Goal: Task Accomplishment & Management: Manage account settings

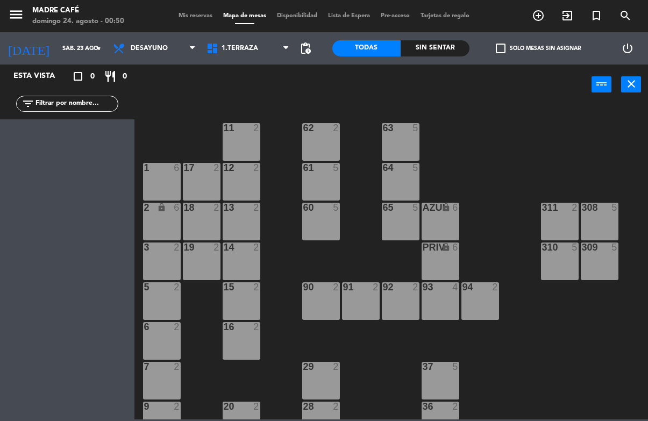
click at [415, 19] on span "Tarjetas de regalo" at bounding box center [445, 16] width 60 height 6
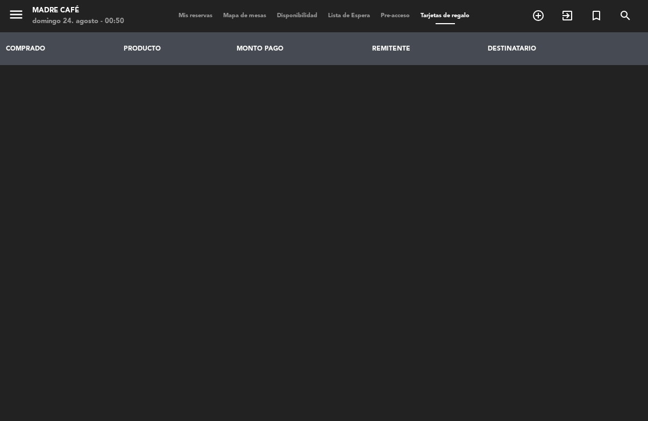
click at [210, 13] on span "Mis reservas" at bounding box center [195, 16] width 45 height 6
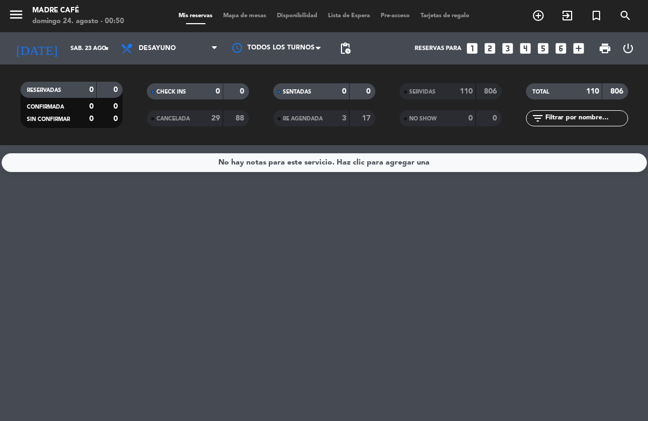
click at [152, 47] on span "Desayuno" at bounding box center [157, 49] width 37 height 8
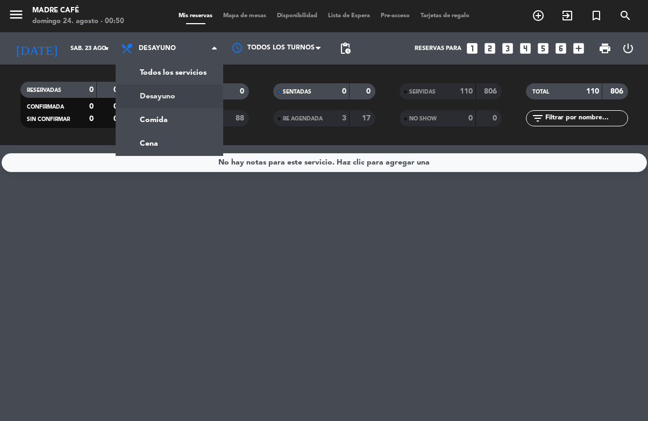
click at [169, 118] on div "menu Madre Café [DATE] 24. agosto - 00:50 Mis reservas Mapa de mesas Disponibil…" at bounding box center [324, 72] width 648 height 145
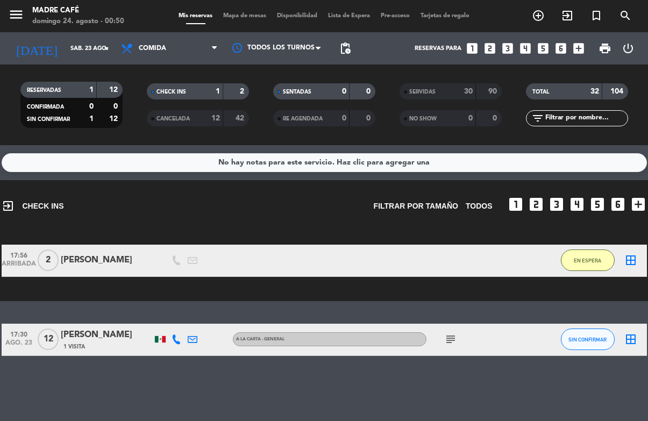
click at [597, 263] on span "EN ESPERA" at bounding box center [587, 261] width 27 height 6
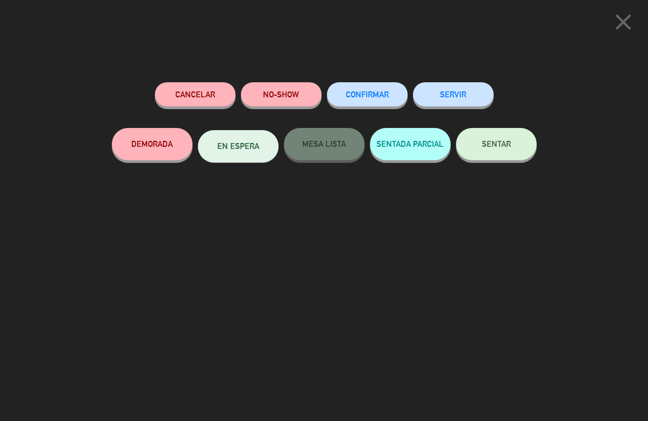
click at [206, 100] on button "Cancelar" at bounding box center [195, 94] width 81 height 24
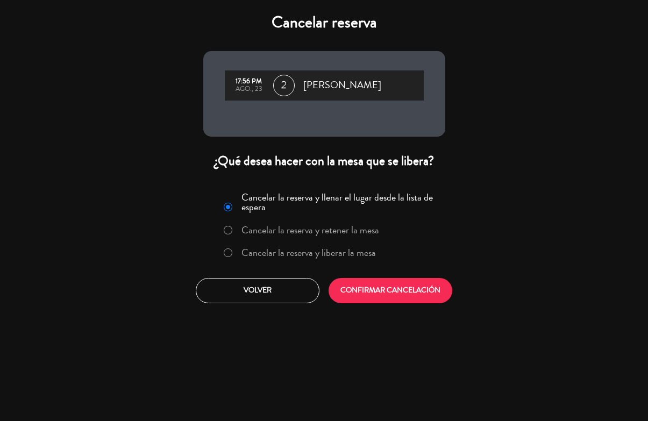
click at [392, 302] on button "CONFIRMAR CANCELACIÓN" at bounding box center [391, 290] width 124 height 25
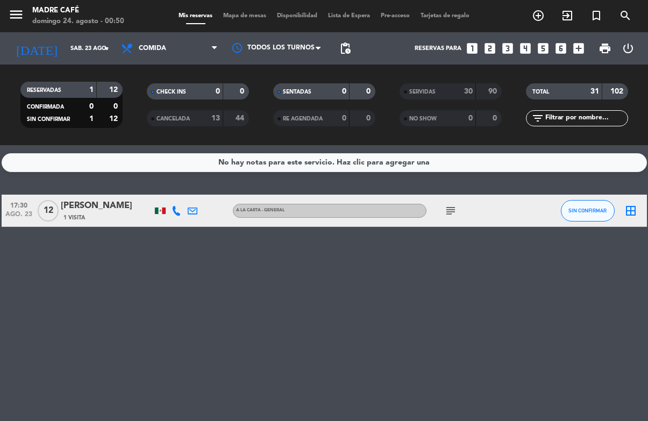
click at [84, 215] on div "1 Visita" at bounding box center [106, 217] width 91 height 9
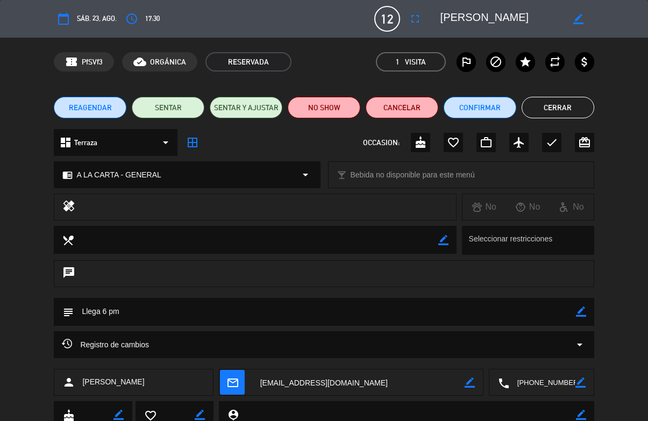
click at [618, 107] on div "REAGENDAR SENTAR SENTAR Y AJUSTAR NO SHOW Cancelar Confirmar Cerrar" at bounding box center [324, 107] width 648 height 43
click at [555, 103] on button "Cerrar" at bounding box center [558, 108] width 73 height 22
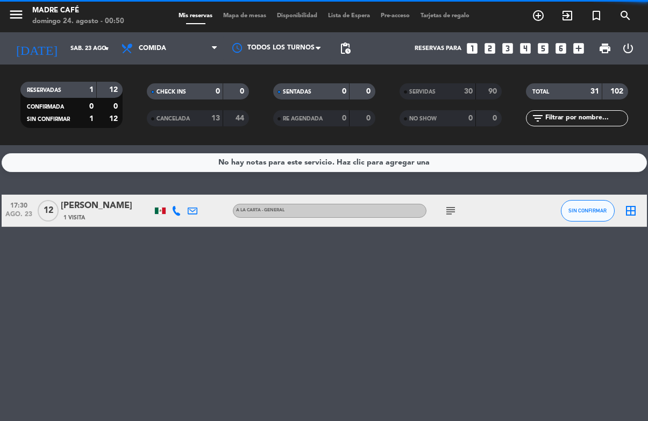
click at [253, 13] on span "Mapa de mesas" at bounding box center [245, 16] width 54 height 6
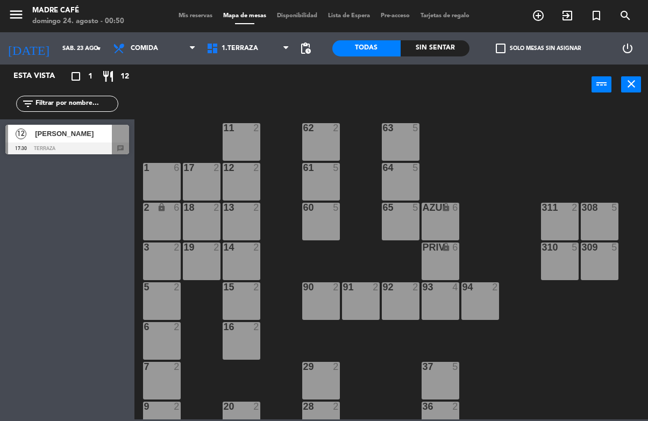
click at [62, 135] on span "[PERSON_NAME]" at bounding box center [73, 133] width 77 height 11
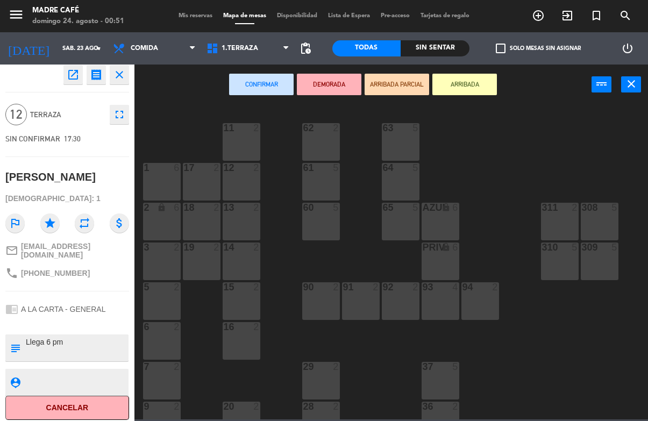
scroll to position [4, 0]
click at [124, 114] on icon "fullscreen" at bounding box center [119, 115] width 13 height 13
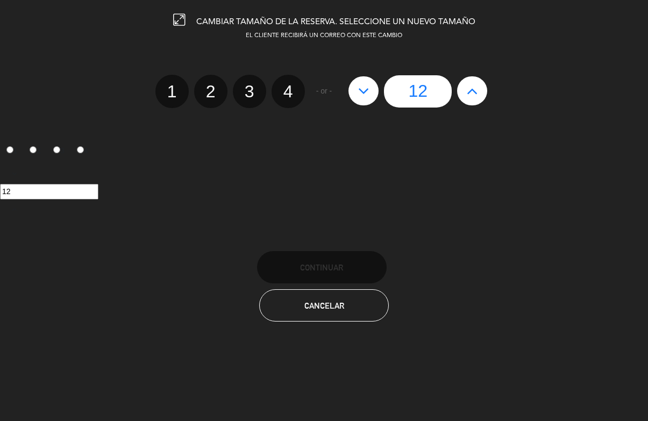
click at [358, 88] on icon at bounding box center [363, 90] width 11 height 17
type input "11"
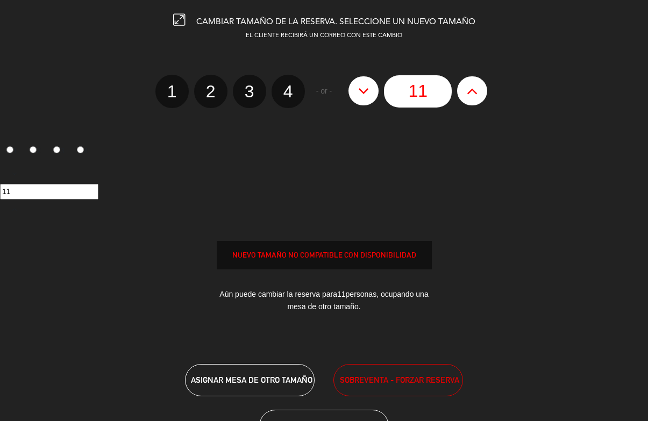
click at [363, 91] on icon at bounding box center [363, 90] width 11 height 17
type input "10"
click at [365, 93] on icon at bounding box center [363, 90] width 11 height 17
type input "9"
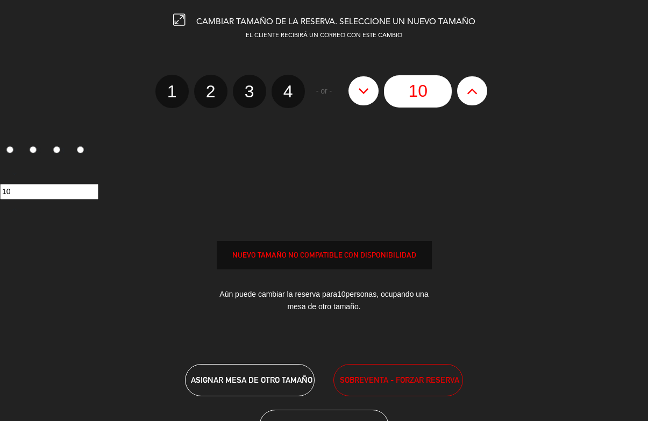
type input "9"
click at [358, 95] on button at bounding box center [364, 90] width 30 height 29
type input "8"
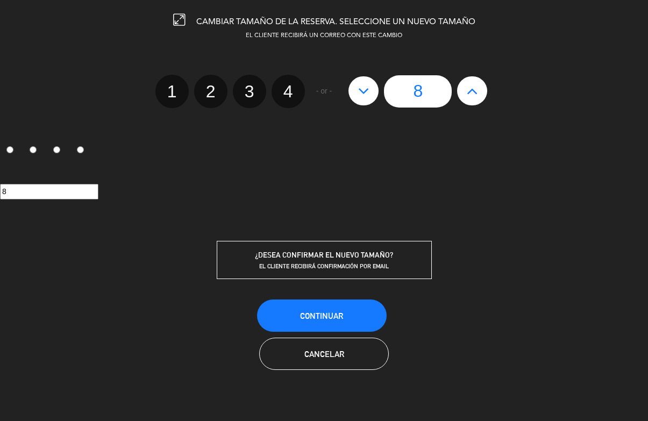
click at [323, 327] on button "Continuar" at bounding box center [322, 316] width 130 height 32
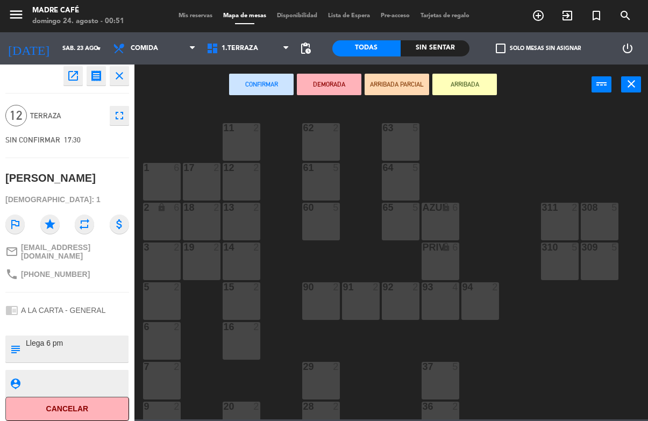
click at [471, 84] on button "ARRIBADA" at bounding box center [465, 85] width 65 height 22
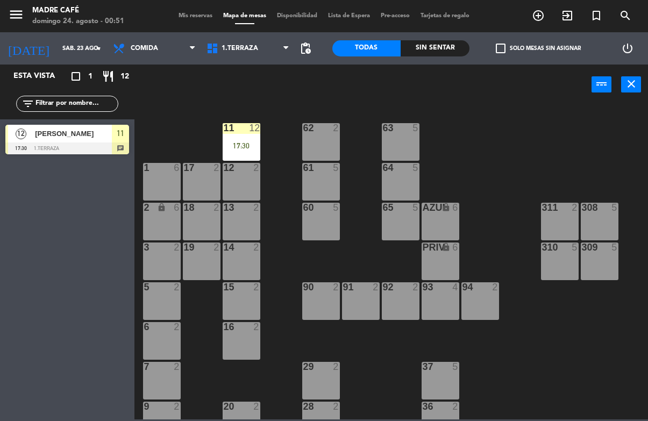
click at [231, 136] on div "11 12 17:30" at bounding box center [242, 142] width 38 height 38
click at [482, 136] on div "11 12 17:30 63 5 62 2 12 2 1 6 61 5 64 5 17 2 13 2 2 lock 6 60 5 65 5 308 5 18 …" at bounding box center [394, 262] width 507 height 316
click at [235, 151] on div "11 12 17:30" at bounding box center [242, 142] width 38 height 38
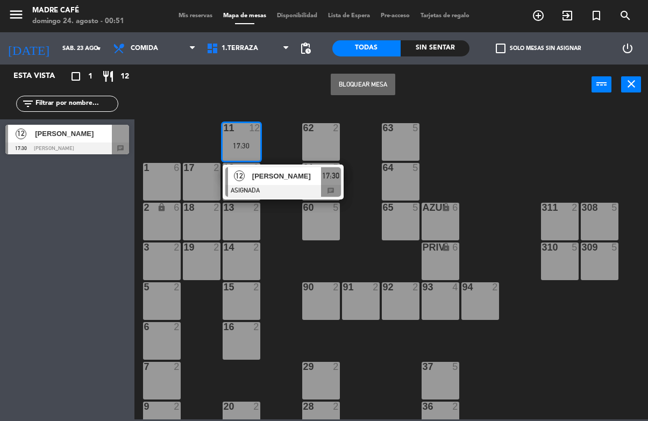
click at [302, 180] on span "[PERSON_NAME]" at bounding box center [286, 176] width 69 height 11
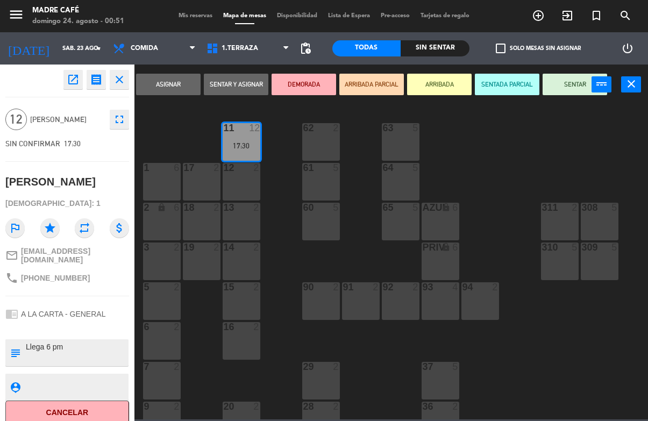
click at [572, 80] on button "SENTAR" at bounding box center [575, 85] width 65 height 22
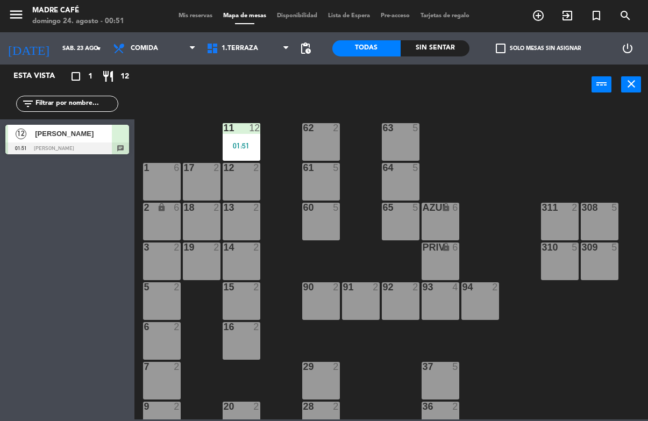
click at [569, 159] on div "11 12 01:51 63 5 62 2 12 2 1 6 61 5 64 5 17 2 13 2 2 lock 6 60 5 65 5 308 5 18 …" at bounding box center [394, 262] width 507 height 316
click at [259, 141] on div "11 12 01:51" at bounding box center [242, 142] width 38 height 38
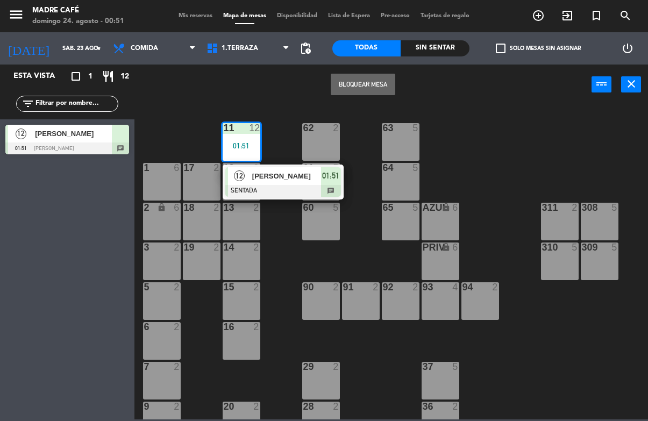
click at [329, 179] on span "01:51" at bounding box center [330, 175] width 17 height 13
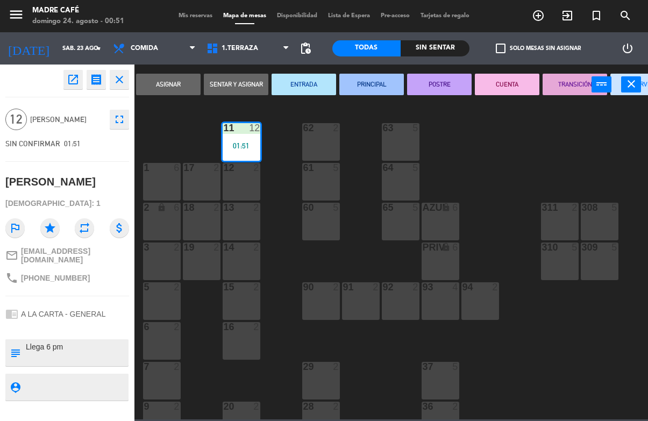
click at [623, 85] on button "close" at bounding box center [631, 84] width 20 height 16
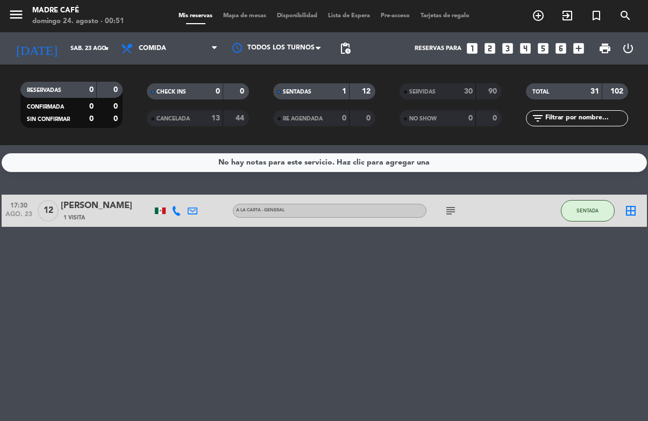
click at [247, 13] on span "Mapa de mesas" at bounding box center [245, 16] width 54 height 6
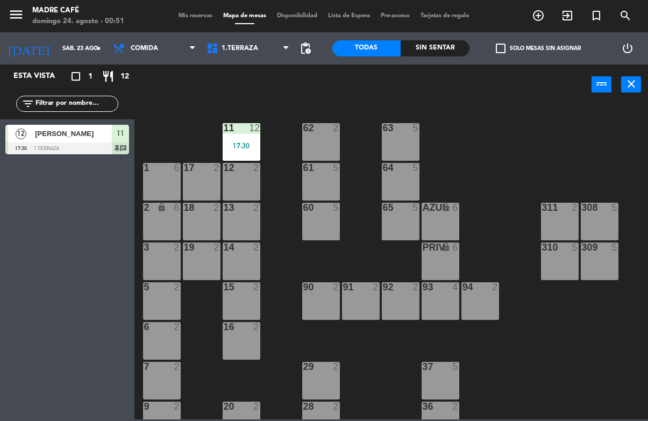
click at [243, 142] on div "17:30" at bounding box center [242, 146] width 38 height 8
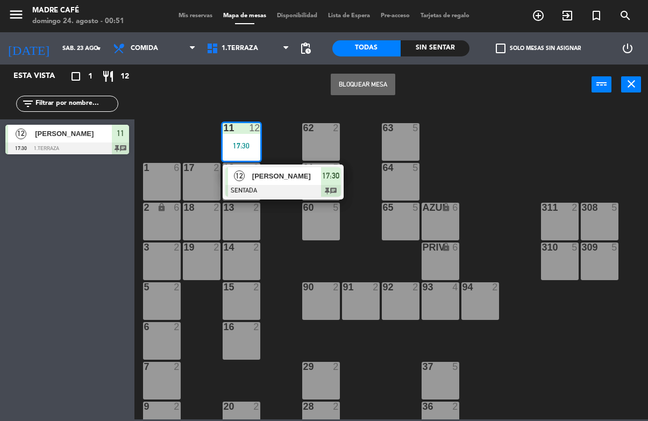
click at [311, 176] on span "[PERSON_NAME]" at bounding box center [286, 176] width 69 height 11
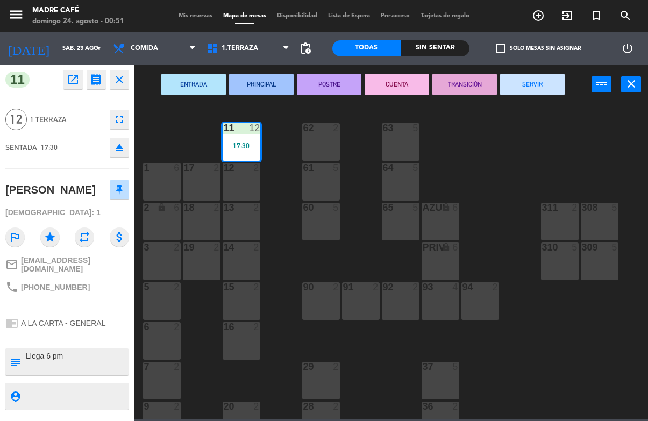
click at [534, 85] on button "SERVIR" at bounding box center [532, 85] width 65 height 22
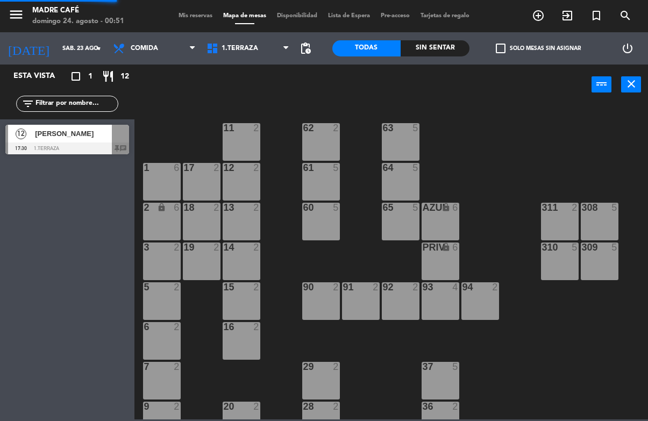
click at [539, 123] on div "11 2 63 5 62 2 12 2 1 6 61 5 64 5 17 2 13 2 2 lock 6 60 5 65 5 308 5 18 2 311 2…" at bounding box center [394, 262] width 507 height 316
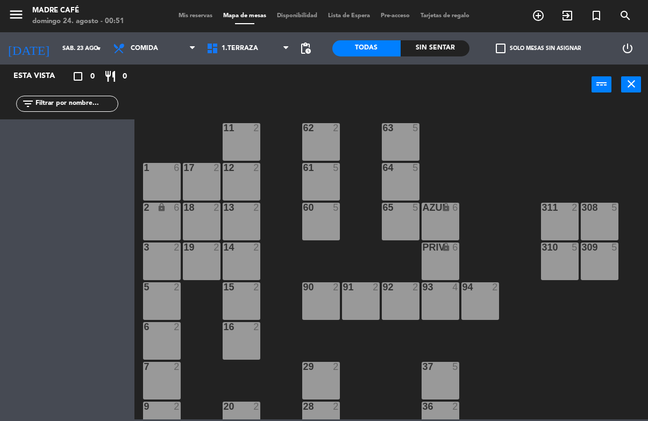
click at [148, 40] on span "Comida" at bounding box center [155, 49] width 94 height 24
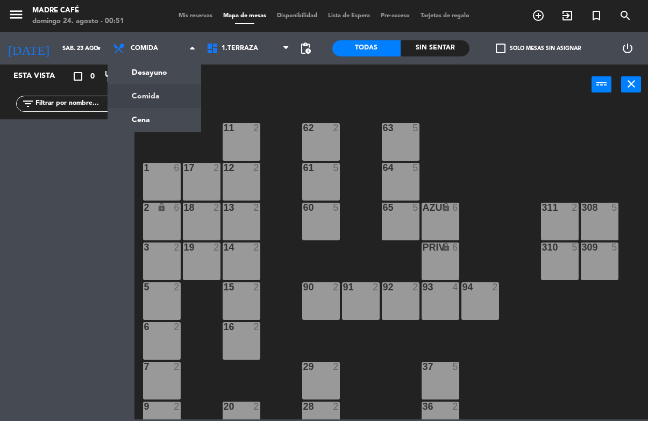
click at [213, 13] on span "Mis reservas" at bounding box center [195, 16] width 45 height 6
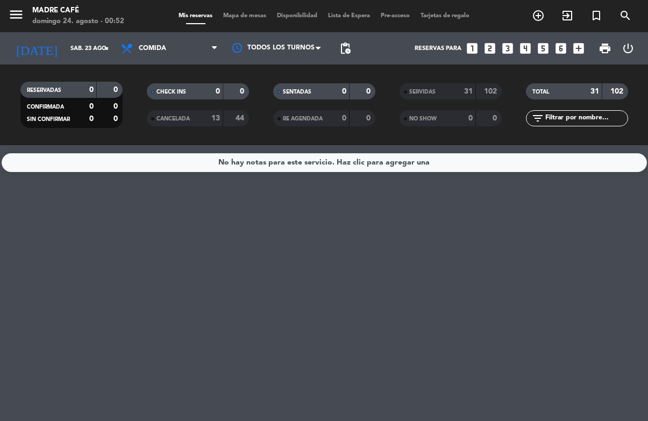
click at [607, 45] on span "print" at bounding box center [605, 48] width 13 height 13
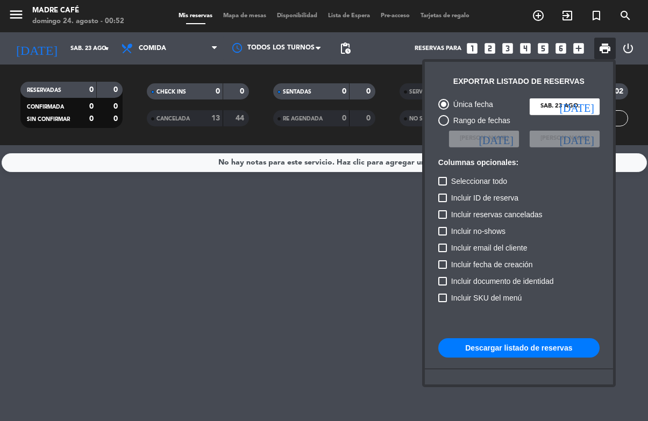
click at [645, 88] on div at bounding box center [324, 210] width 648 height 421
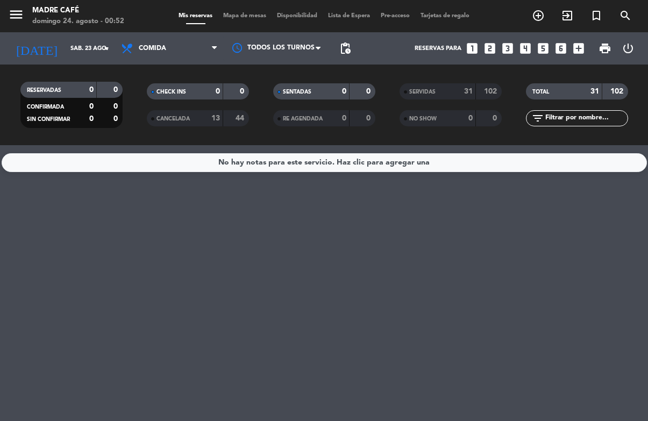
click at [143, 51] on span "Comida" at bounding box center [152, 49] width 27 height 8
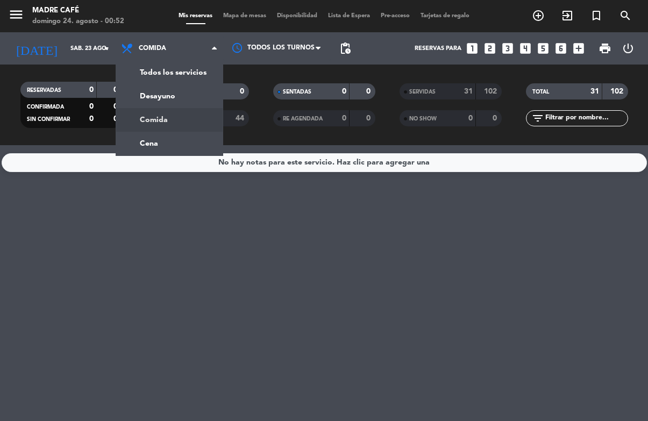
click at [179, 147] on ng-component "menu Madre Café [DATE] 24. agosto - 00:52 Mis reservas Mapa de mesas Disponibil…" at bounding box center [324, 210] width 648 height 421
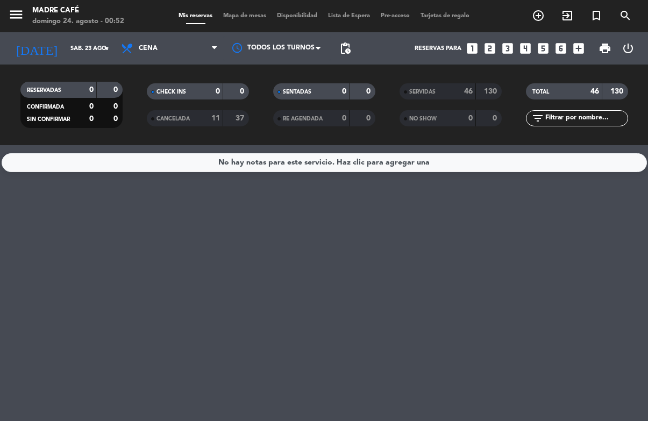
click at [146, 52] on span "Cena" at bounding box center [148, 49] width 19 height 8
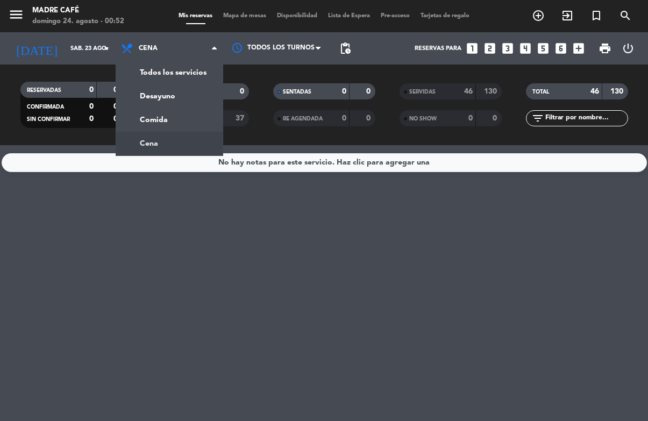
click at [249, 13] on span "Mapa de mesas" at bounding box center [245, 16] width 54 height 6
